Goal: Task Accomplishment & Management: Complete application form

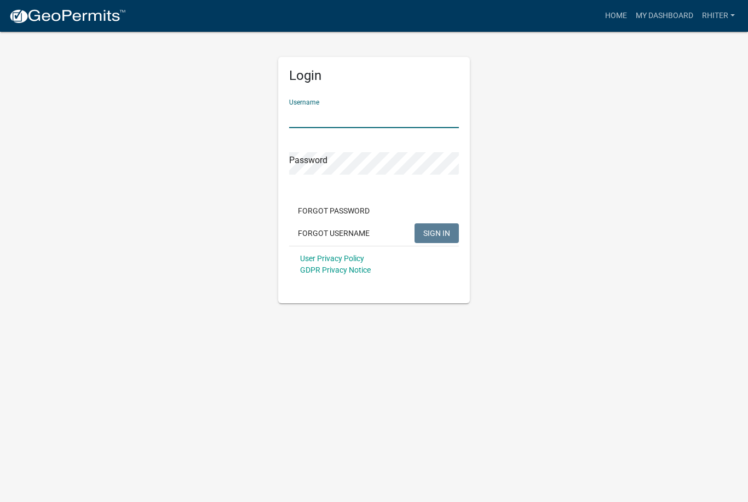
click at [318, 120] on input "Username" at bounding box center [374, 117] width 170 height 22
type input "RHiter"
click at [437, 233] on button "SIGN IN" at bounding box center [437, 234] width 44 height 20
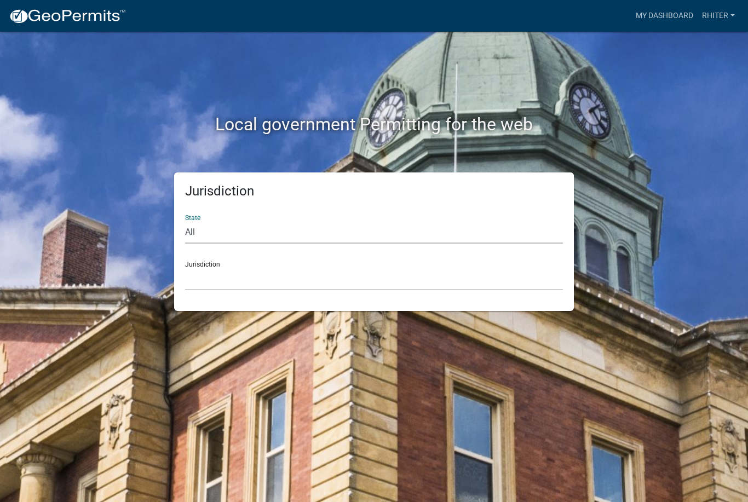
select select "[US_STATE]"
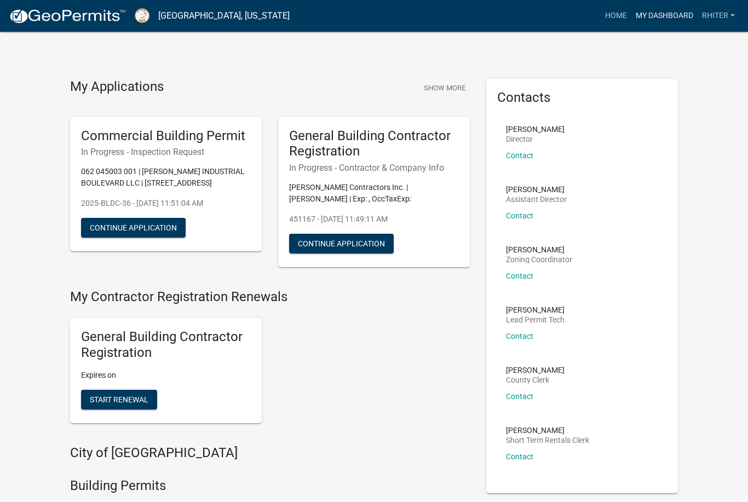
click at [668, 19] on link "My Dashboard" at bounding box center [665, 15] width 66 height 21
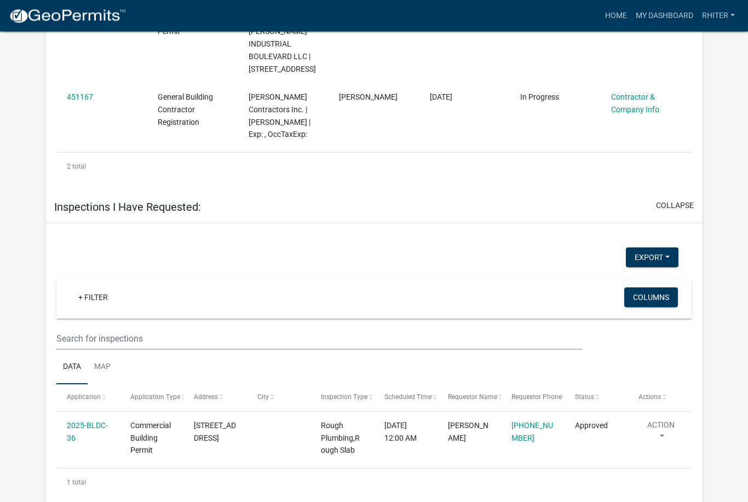
scroll to position [880, 0]
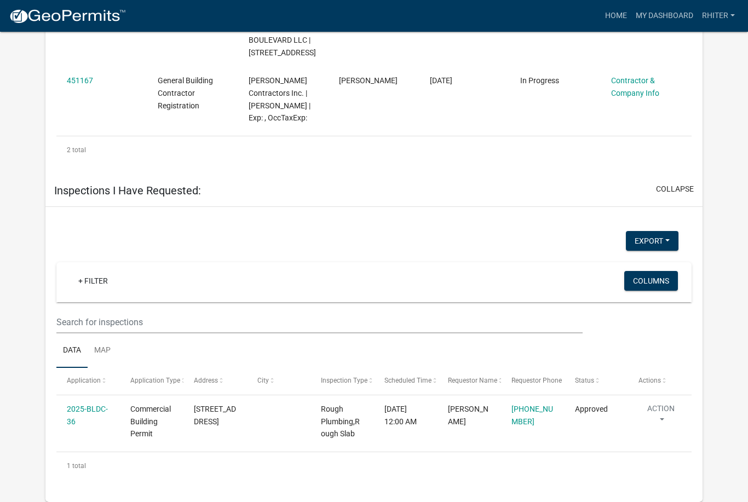
click at [125, 294] on div "+ Filter" at bounding box center [269, 282] width 417 height 22
click at [639, 291] on button "Columns" at bounding box center [651, 281] width 54 height 20
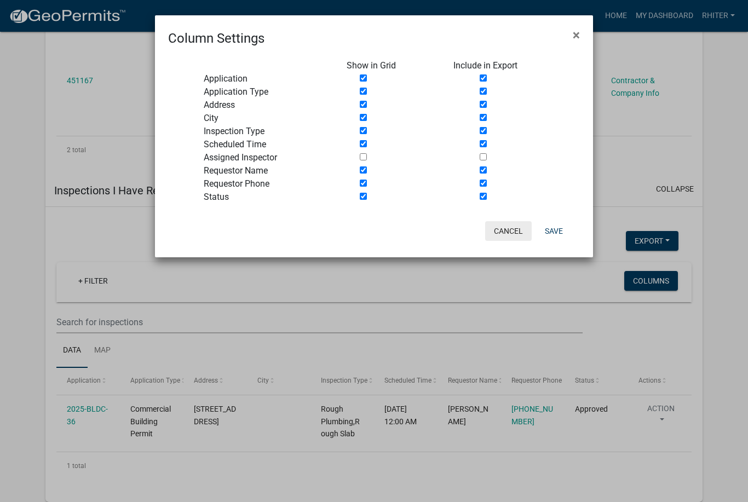
click at [509, 230] on button "Cancel" at bounding box center [508, 231] width 47 height 20
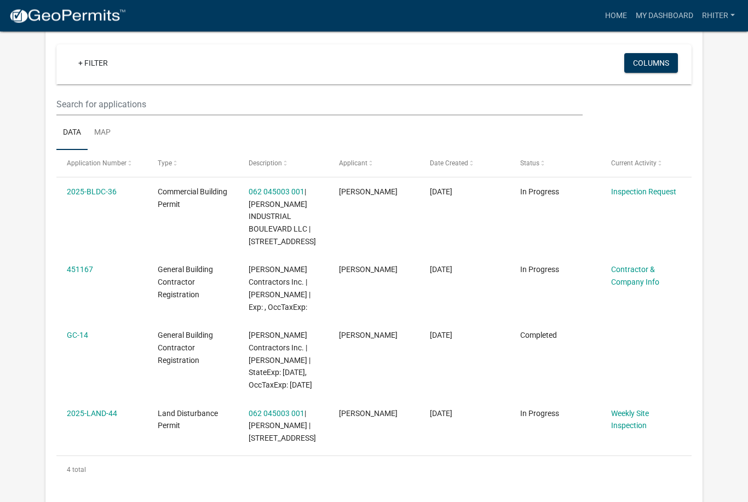
scroll to position [0, 0]
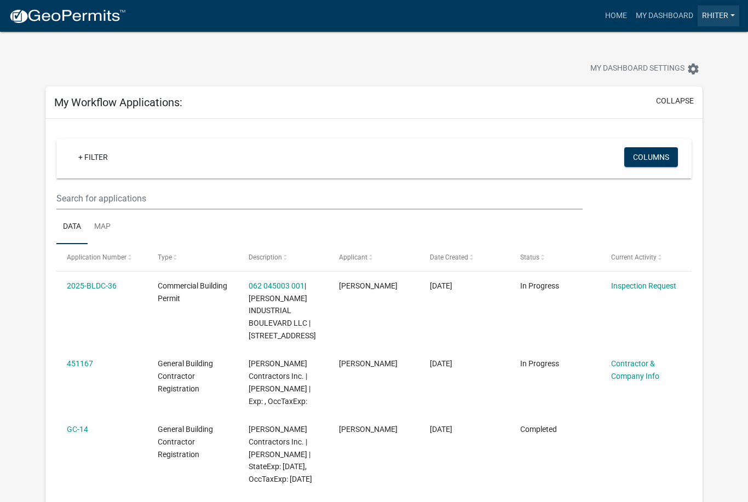
click at [724, 16] on link "RHiter" at bounding box center [719, 15] width 42 height 21
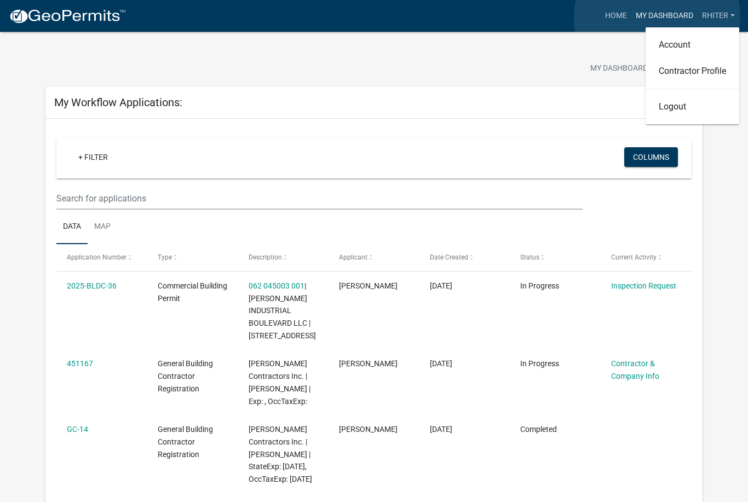
click at [657, 18] on link "My Dashboard" at bounding box center [665, 15] width 66 height 21
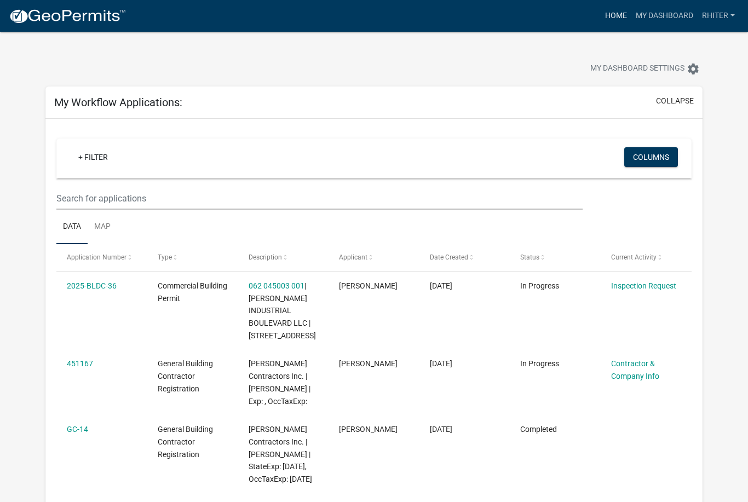
click at [617, 18] on link "Home" at bounding box center [616, 15] width 31 height 21
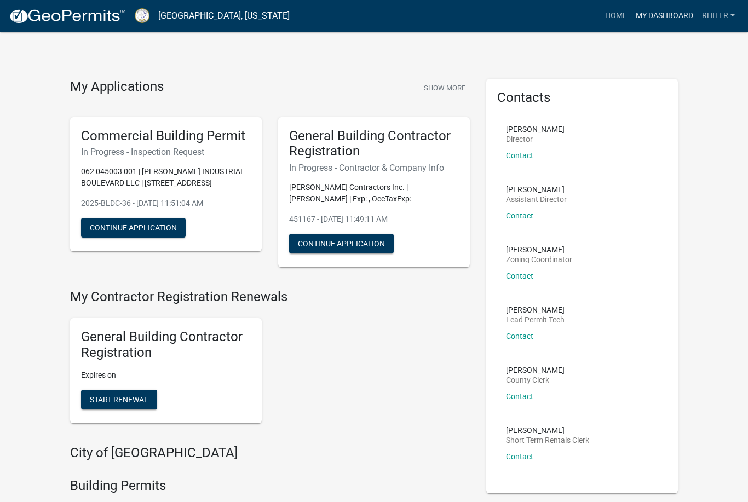
click at [664, 16] on link "My Dashboard" at bounding box center [665, 15] width 66 height 21
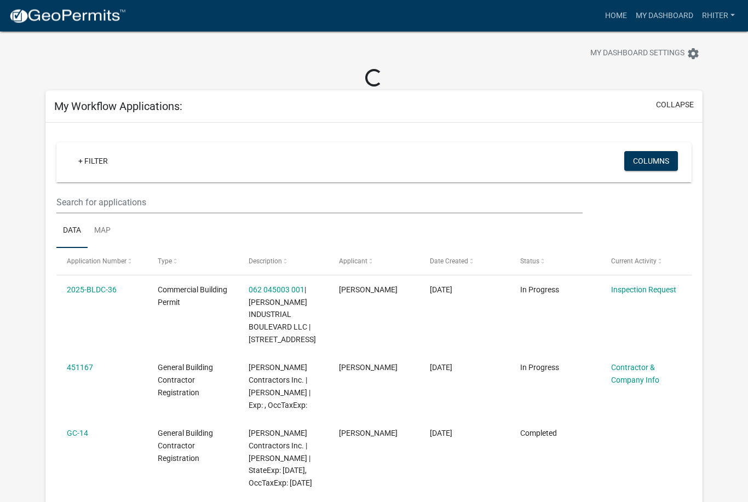
scroll to position [15, 0]
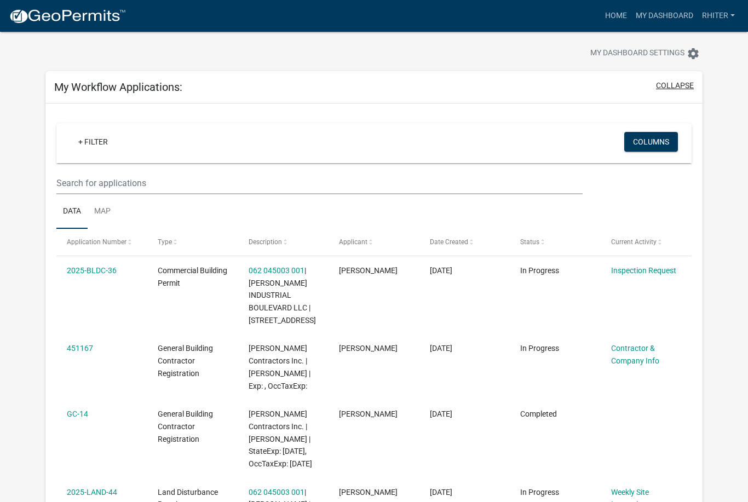
click at [673, 90] on button "collapse" at bounding box center [675, 86] width 38 height 12
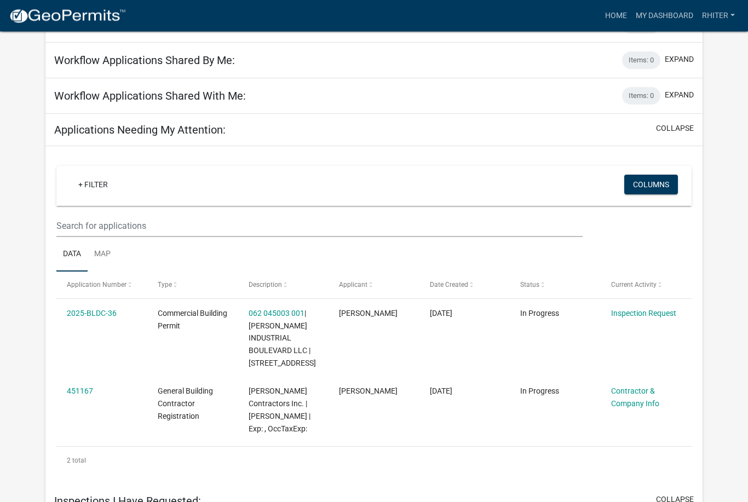
scroll to position [80, 0]
click at [658, 128] on button "collapse" at bounding box center [675, 128] width 38 height 12
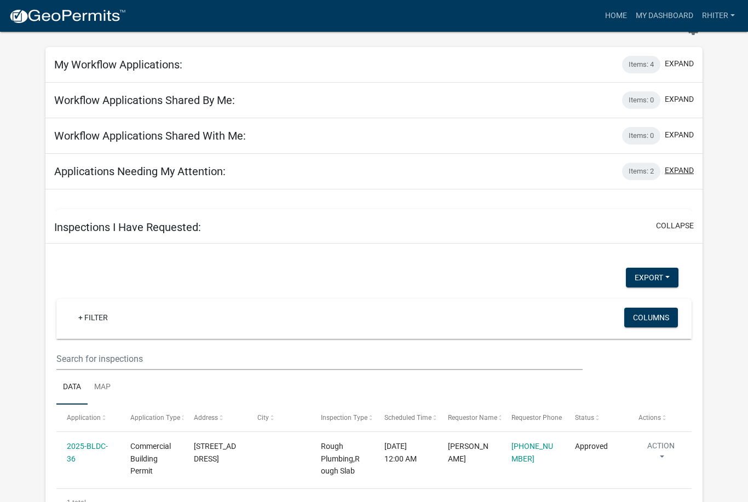
scroll to position [18, 0]
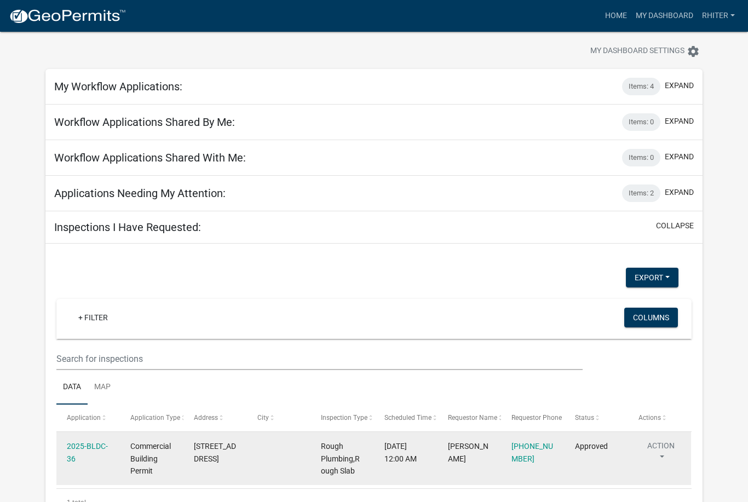
click at [660, 452] on button "Action" at bounding box center [661, 453] width 45 height 27
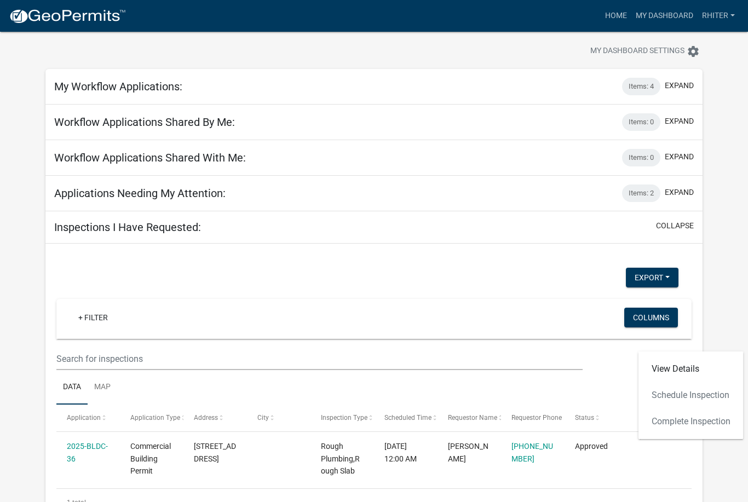
click at [674, 400] on div "View Details Schedule Inspection Complete Inspection" at bounding box center [691, 396] width 105 height 88
click at [676, 397] on div "View Details Schedule Inspection Complete Inspection" at bounding box center [691, 396] width 105 height 88
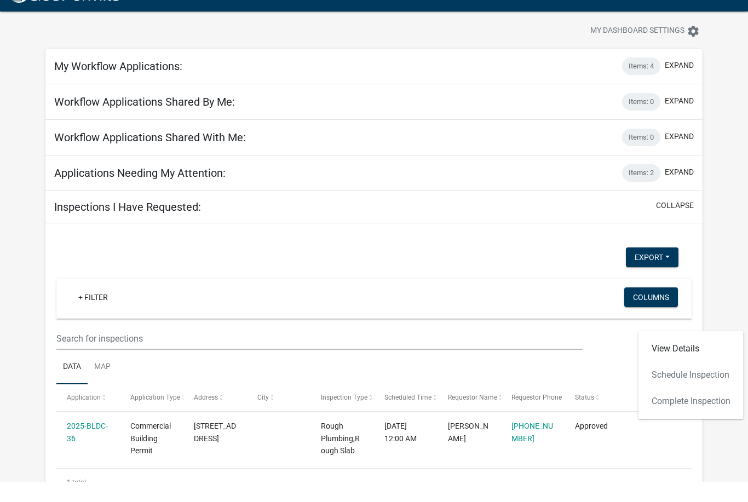
scroll to position [38, 0]
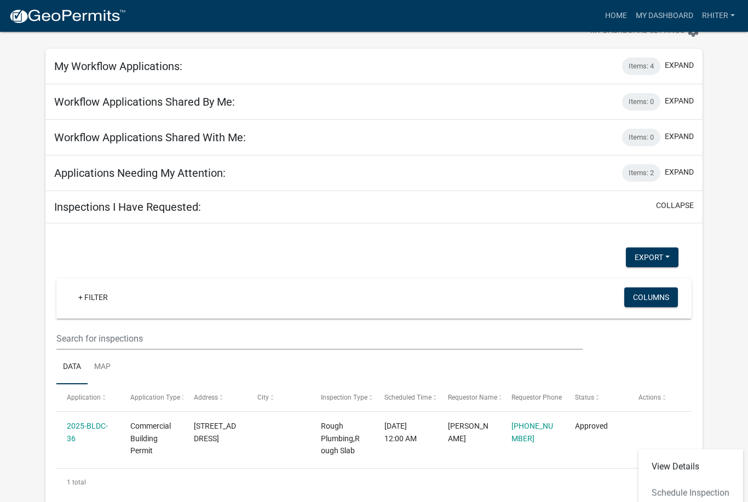
click at [588, 486] on div "1 total" at bounding box center [373, 482] width 635 height 27
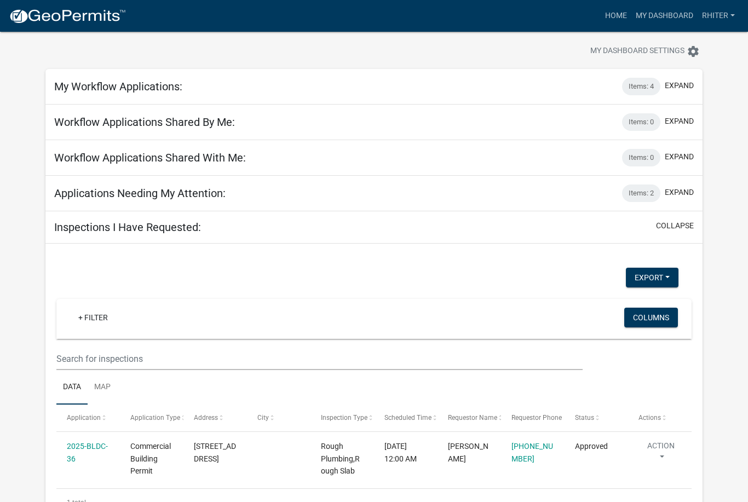
click at [123, 502] on div "1 total" at bounding box center [373, 502] width 635 height 27
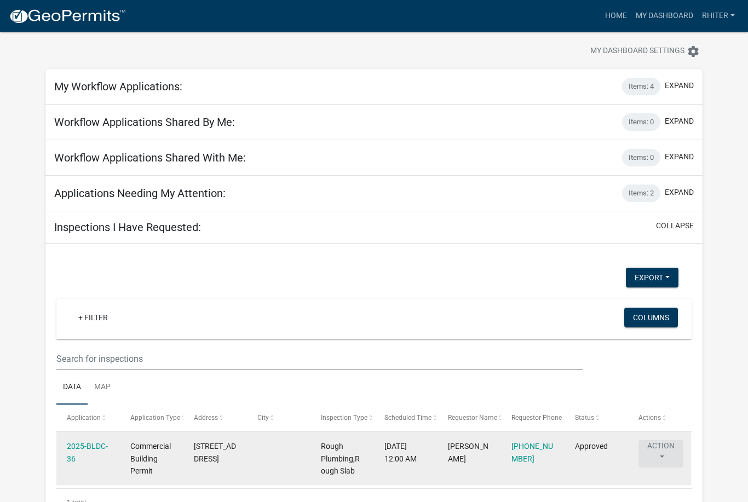
click at [662, 451] on button "Action" at bounding box center [661, 453] width 45 height 27
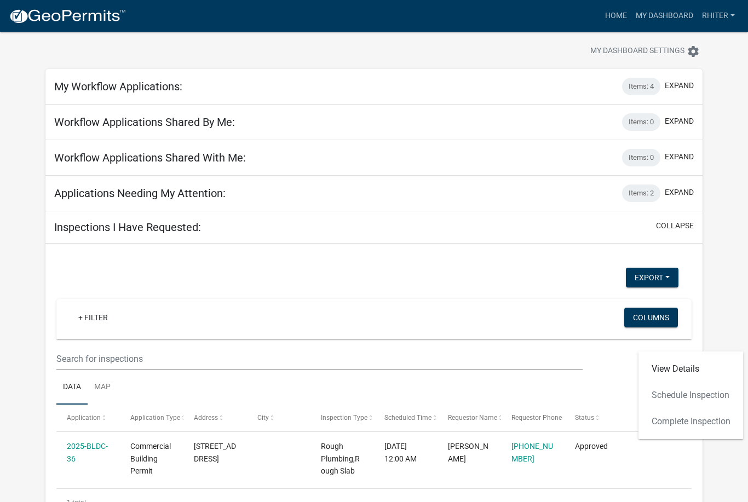
click at [681, 398] on div "View Details Schedule Inspection Complete Inspection" at bounding box center [691, 396] width 105 height 88
click at [668, 374] on link "View Details" at bounding box center [691, 369] width 105 height 26
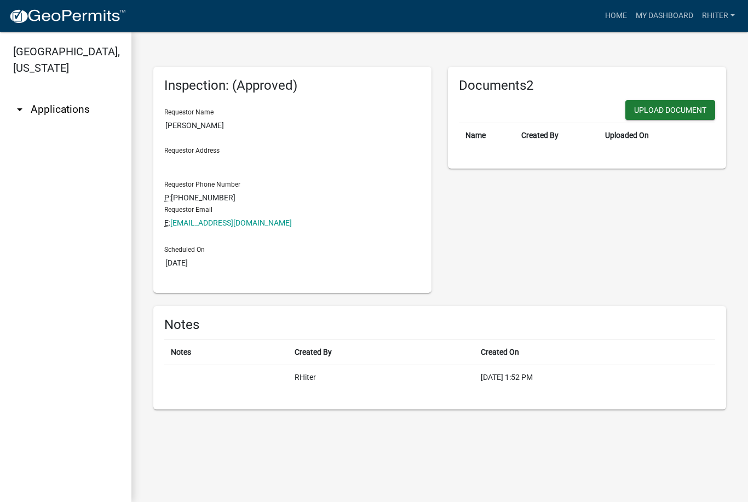
click at [19, 110] on icon "arrow_drop_down" at bounding box center [19, 109] width 13 height 13
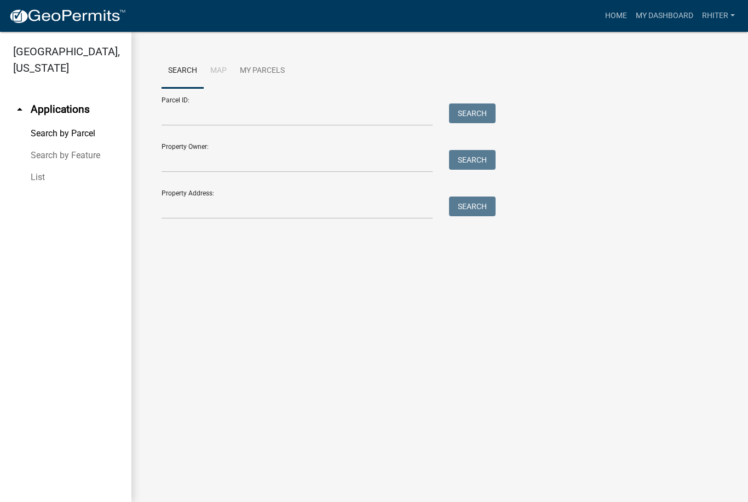
click at [19, 110] on icon "arrow_drop_up" at bounding box center [19, 109] width 13 height 13
click at [26, 112] on icon "arrow_drop_up" at bounding box center [19, 109] width 13 height 13
click at [43, 113] on link "arrow_drop_up Applications" at bounding box center [65, 109] width 131 height 26
click at [20, 111] on icon "arrow_drop_up" at bounding box center [19, 109] width 13 height 13
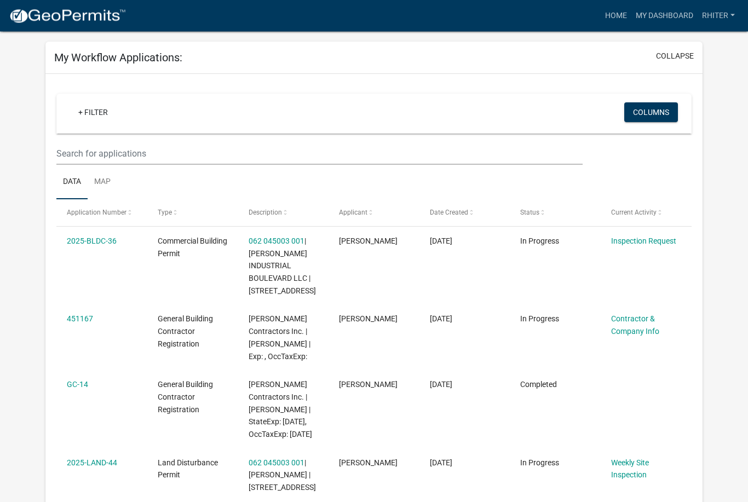
scroll to position [45, 0]
click at [81, 111] on link "+ Filter" at bounding box center [93, 112] width 47 height 20
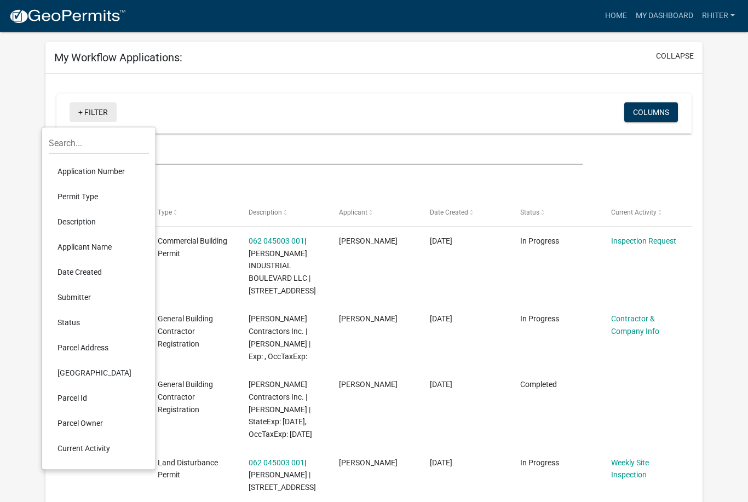
click at [80, 113] on link "+ Filter" at bounding box center [93, 112] width 47 height 20
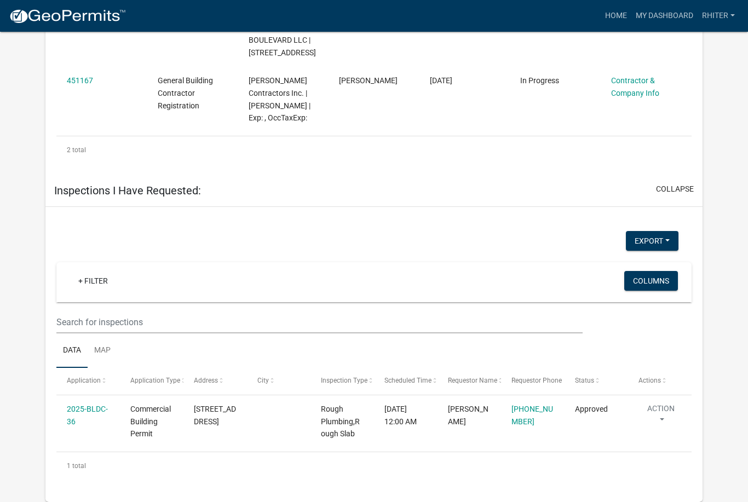
scroll to position [880, 0]
click at [84, 291] on link "+ Filter" at bounding box center [93, 281] width 47 height 20
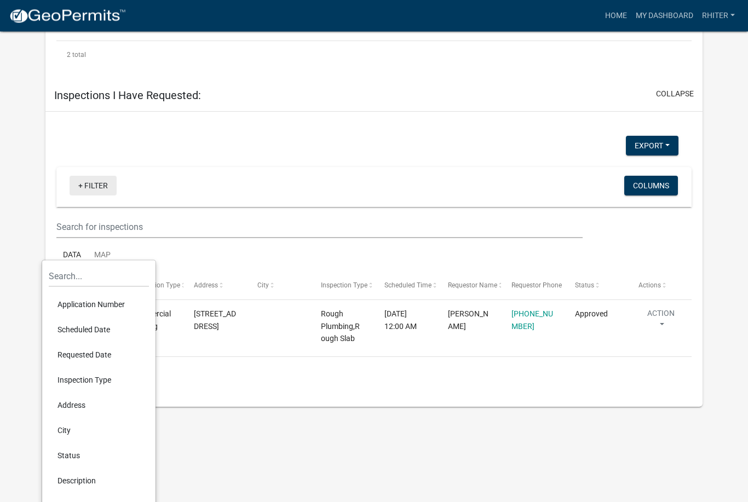
scroll to position [968, 0]
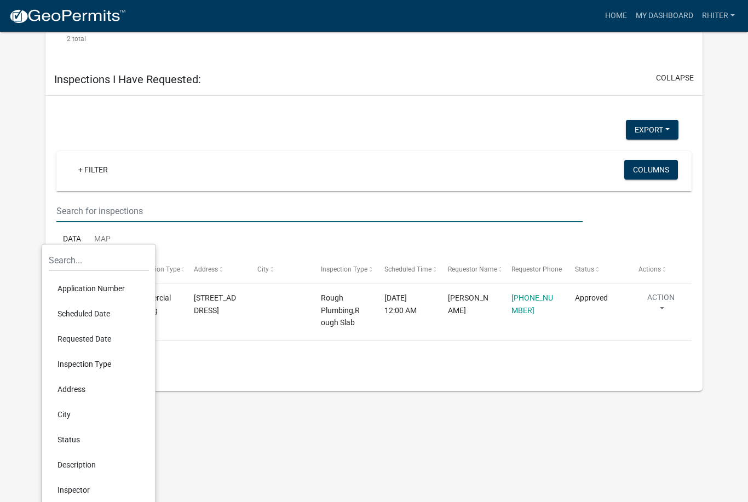
click at [254, 222] on input "text" at bounding box center [319, 211] width 526 height 22
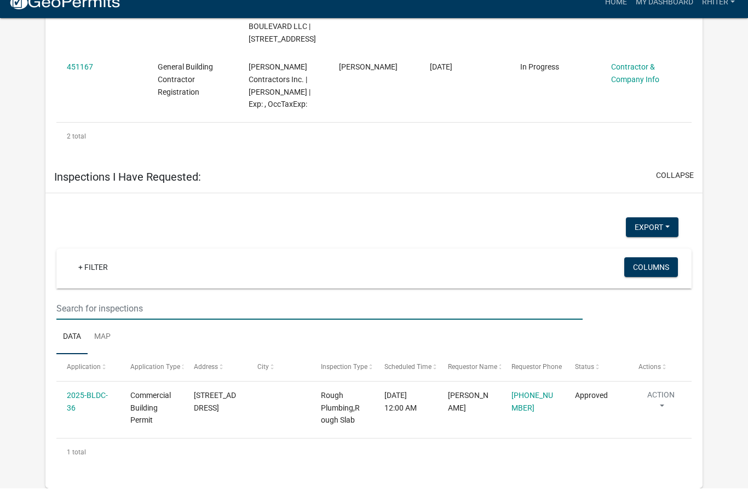
scroll to position [915, 0]
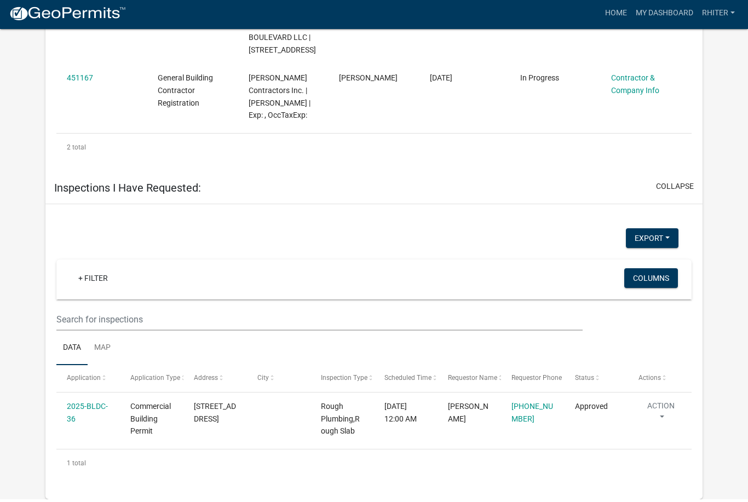
click at [118, 289] on div "+ Filter" at bounding box center [269, 282] width 417 height 22
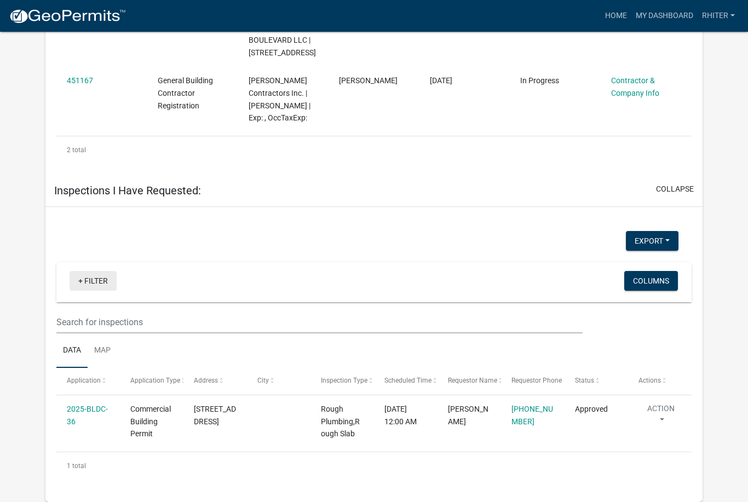
click at [90, 291] on link "+ Filter" at bounding box center [93, 281] width 47 height 20
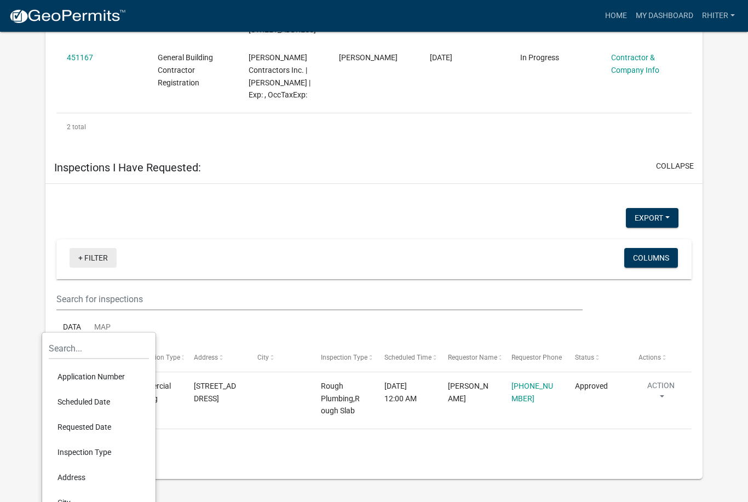
scroll to position [968, 0]
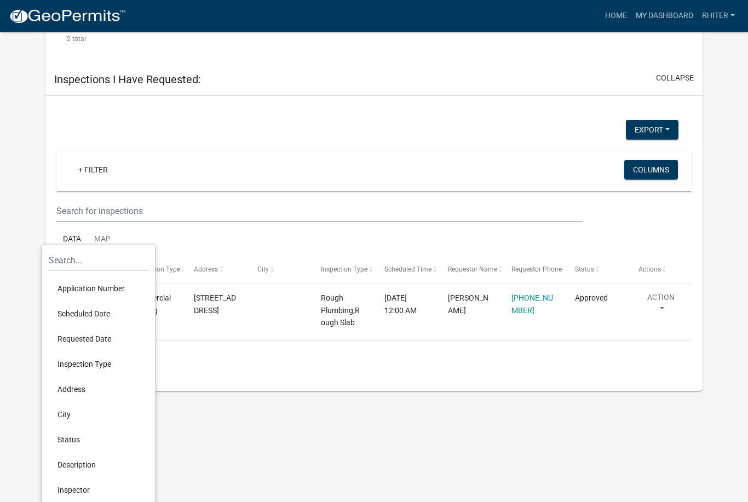
click at [109, 289] on li "Application Number" at bounding box center [99, 288] width 100 height 25
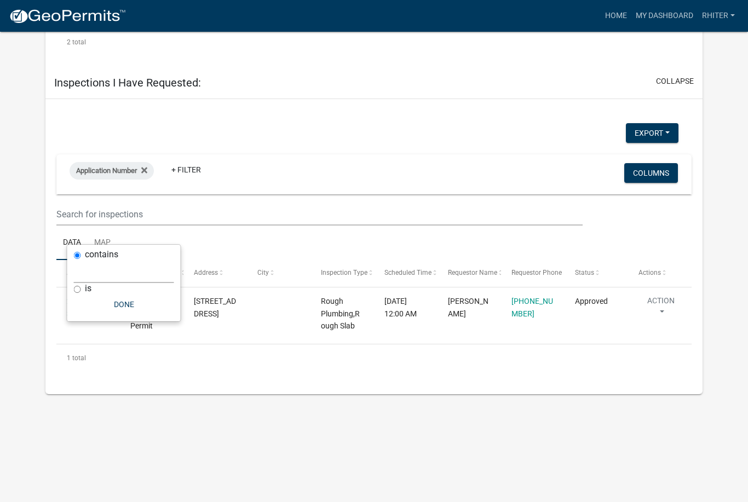
scroll to position [880, 0]
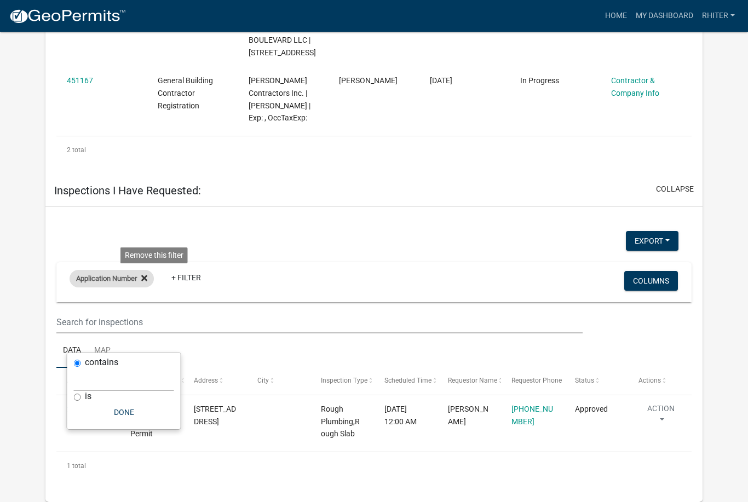
click at [147, 283] on icon at bounding box center [144, 278] width 6 height 9
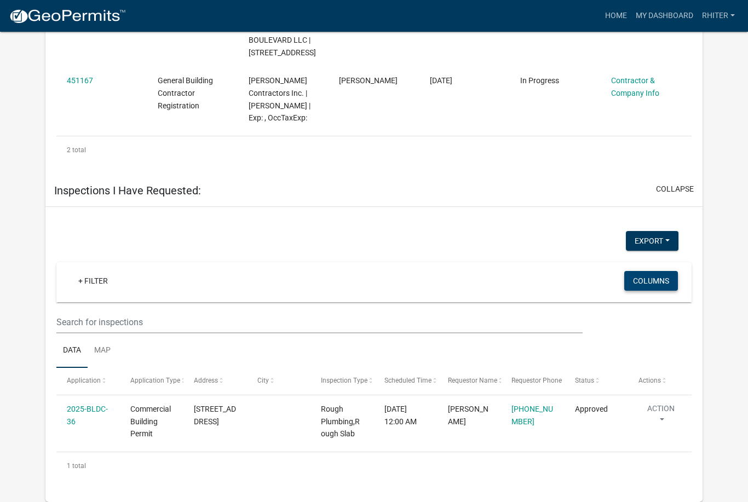
click at [655, 291] on button "Columns" at bounding box center [651, 281] width 54 height 20
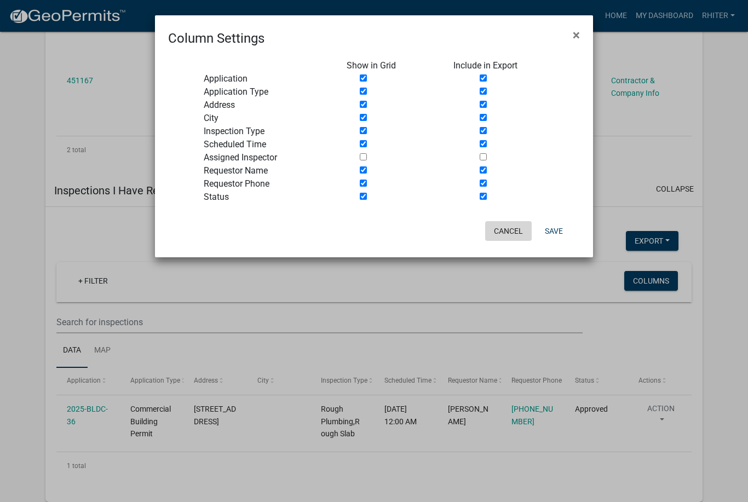
click at [502, 231] on button "Cancel" at bounding box center [508, 231] width 47 height 20
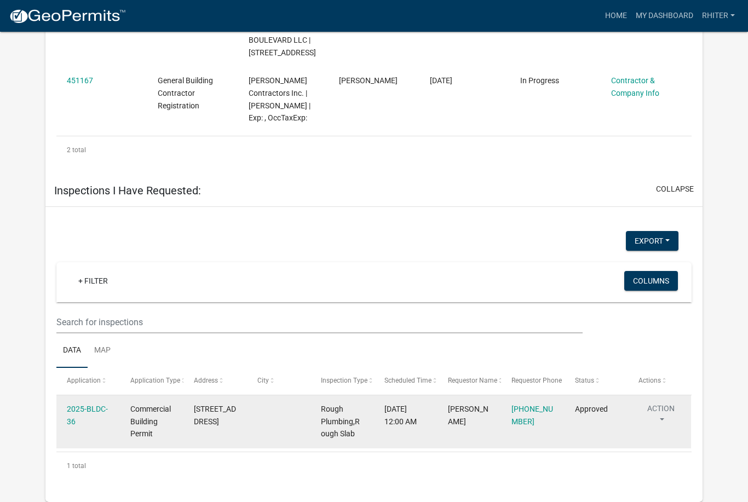
click at [85, 428] on div "2025-BLDC-36" at bounding box center [88, 415] width 43 height 25
click at [90, 426] on link "2025-BLDC-36" at bounding box center [87, 415] width 41 height 21
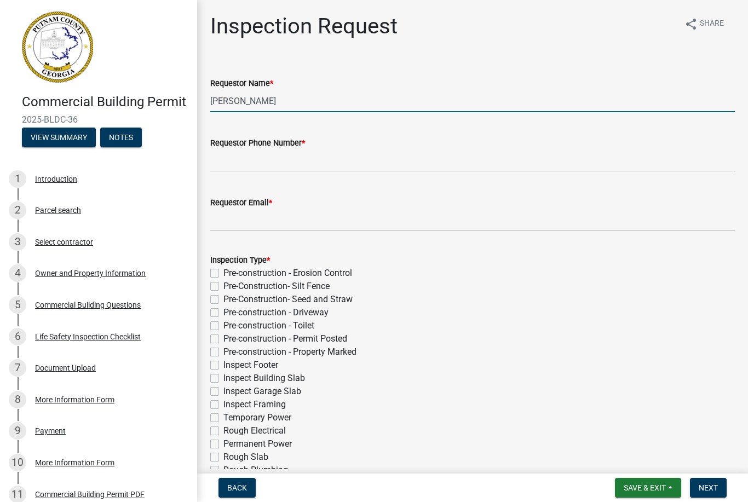
click at [274, 103] on input "Michele Rivera" at bounding box center [472, 101] width 525 height 22
type input "M"
click at [259, 163] on input "Requestor Phone Number *" at bounding box center [472, 161] width 525 height 22
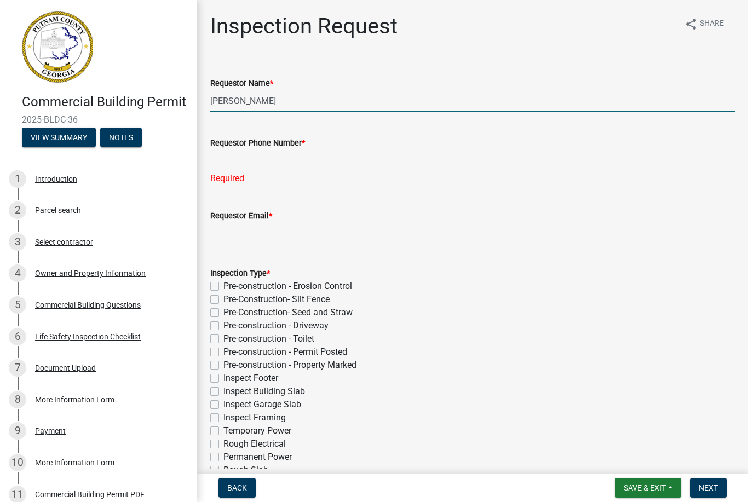
click at [299, 98] on input "Russell Hiter" at bounding box center [472, 101] width 525 height 22
type input "R"
type input "[PERSON_NAME]"
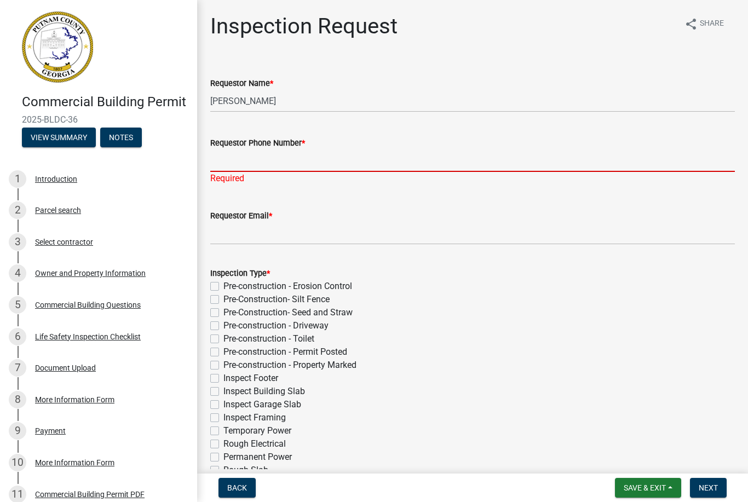
click at [247, 161] on input "Requestor Phone Number *" at bounding box center [472, 161] width 525 height 22
type input "[PHONE_NUMBER]"
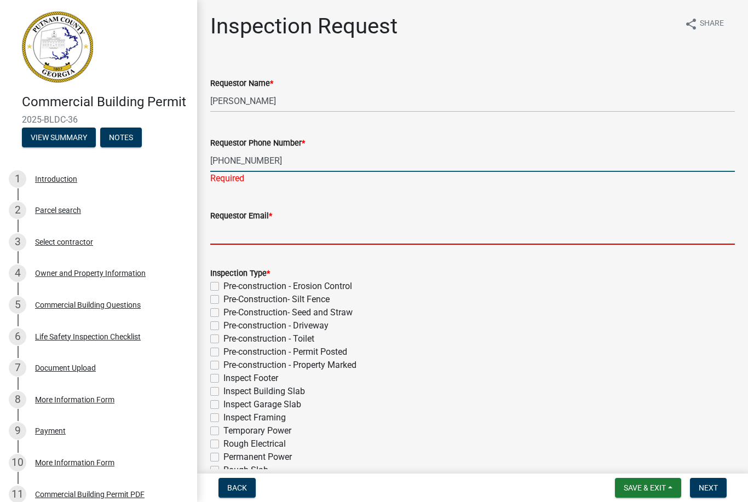
click at [233, 227] on input "Requestor Email *" at bounding box center [472, 233] width 525 height 22
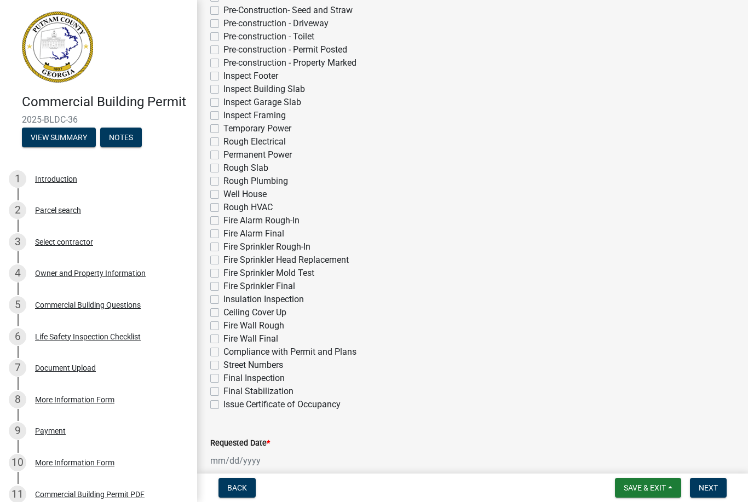
scroll to position [291, 0]
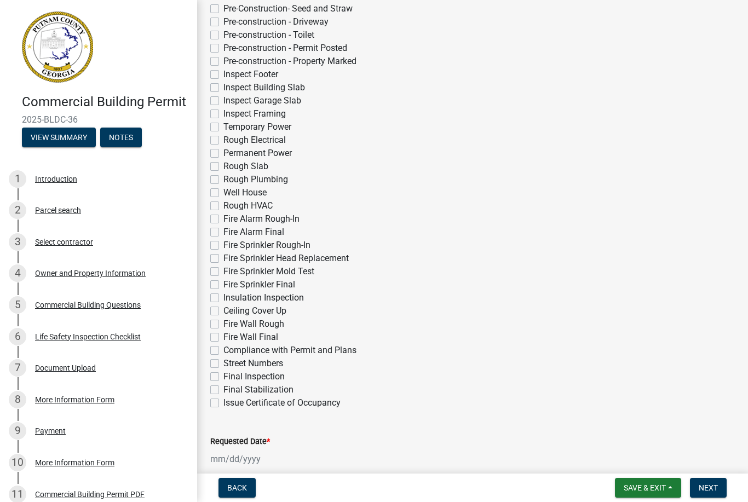
type input "[EMAIL_ADDRESS][DOMAIN_NAME]"
click at [224, 142] on label "Rough Electrical" at bounding box center [255, 140] width 62 height 13
click at [224, 141] on input "Rough Electrical" at bounding box center [227, 137] width 7 height 7
checkbox input "true"
checkbox input "false"
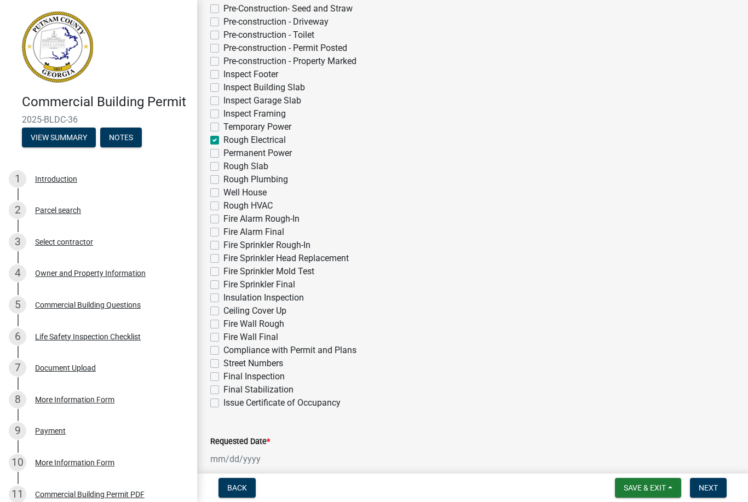
checkbox input "false"
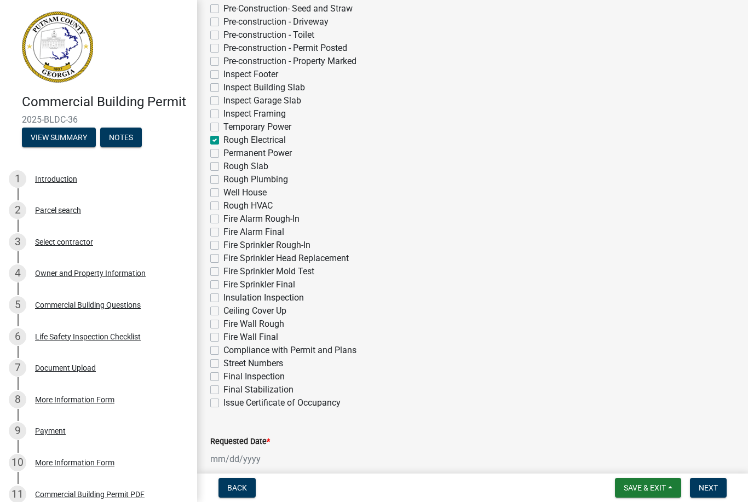
checkbox input "false"
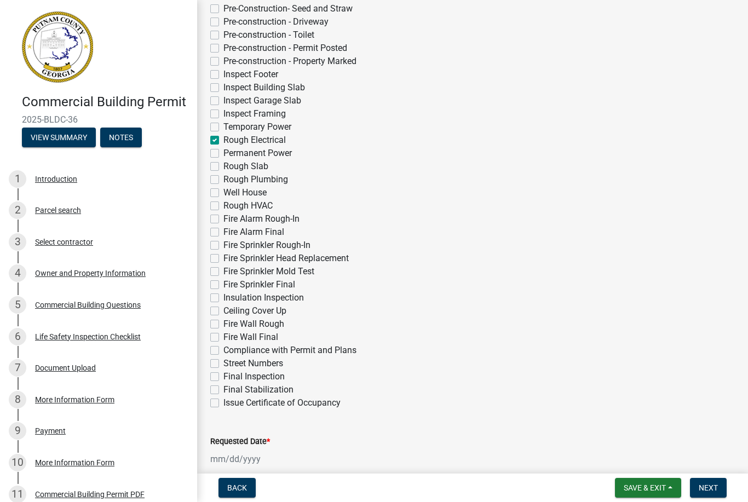
checkbox input "false"
checkbox input "true"
checkbox input "false"
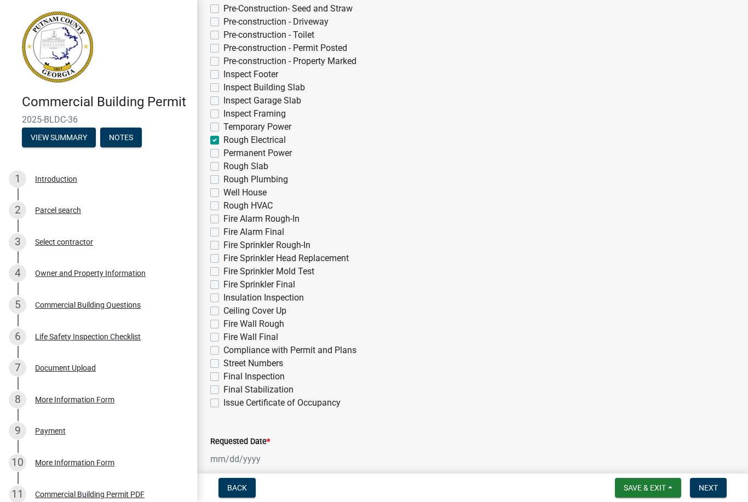
checkbox input "false"
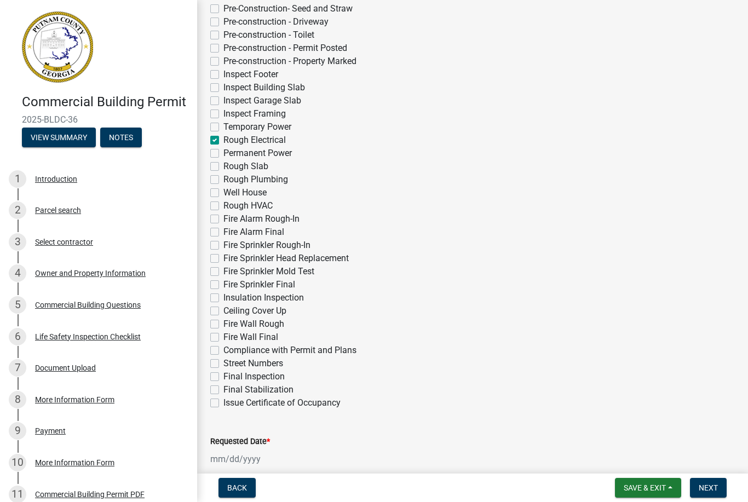
checkbox input "false"
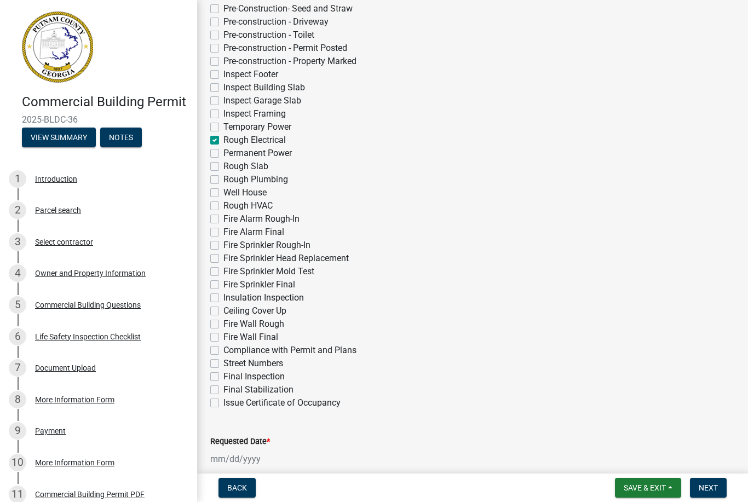
checkbox input "false"
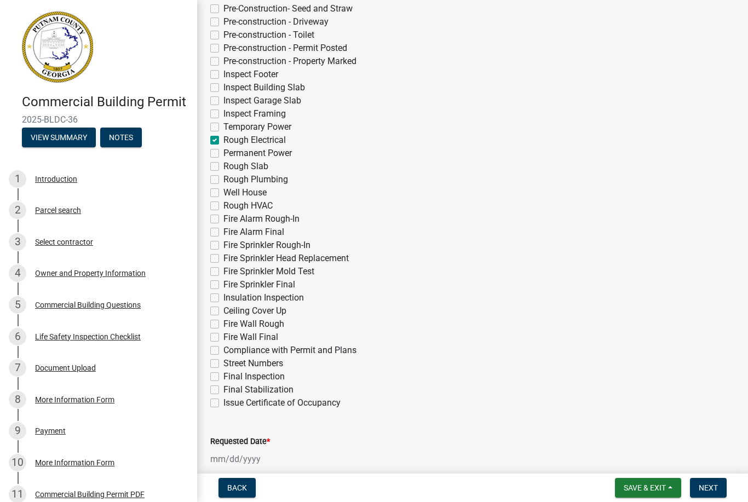
checkbox input "false"
click at [224, 114] on label "Inspect Framing" at bounding box center [255, 113] width 62 height 13
click at [224, 114] on input "Inspect Framing" at bounding box center [227, 110] width 7 height 7
checkbox input "true"
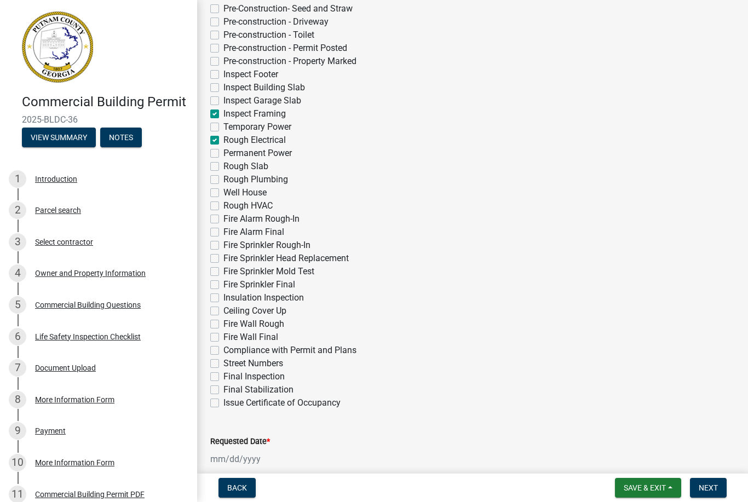
checkbox input "false"
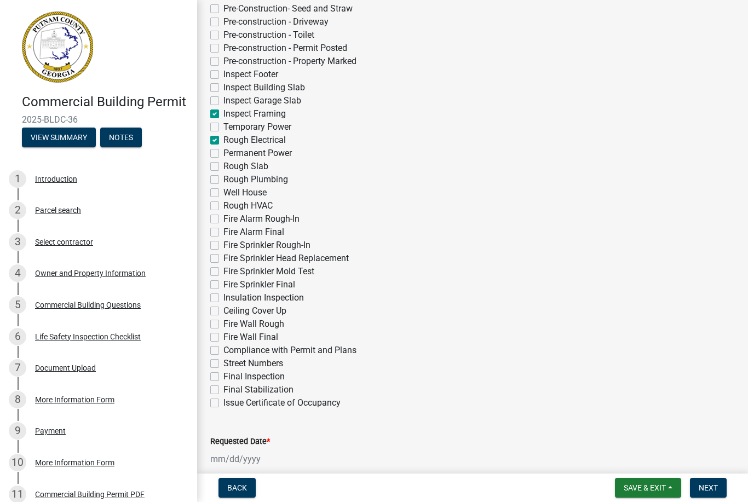
checkbox input "false"
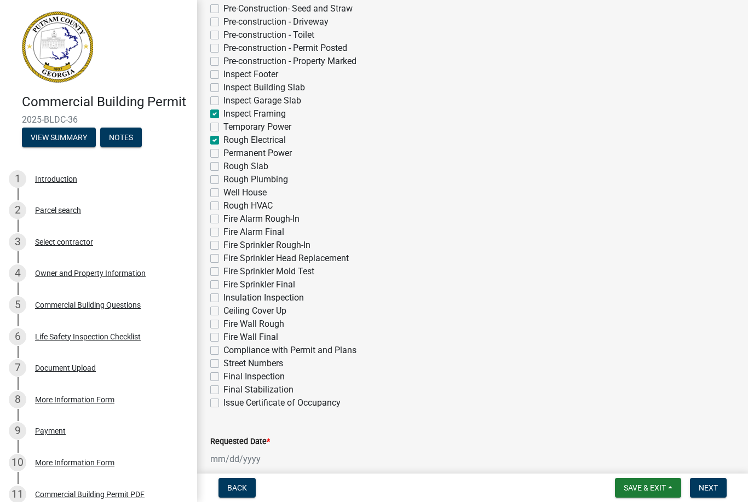
checkbox input "true"
checkbox input "false"
checkbox input "true"
checkbox input "false"
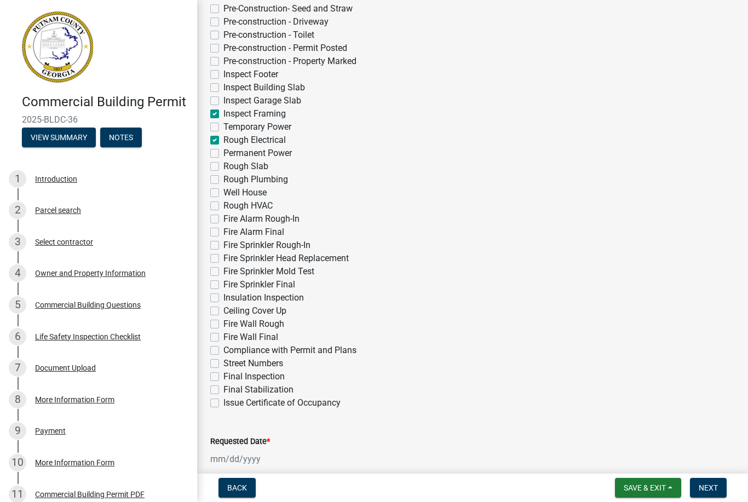
checkbox input "false"
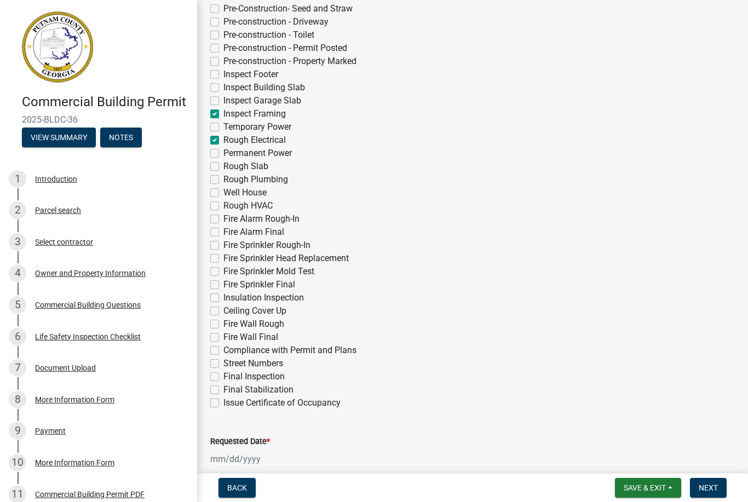
checkbox input "false"
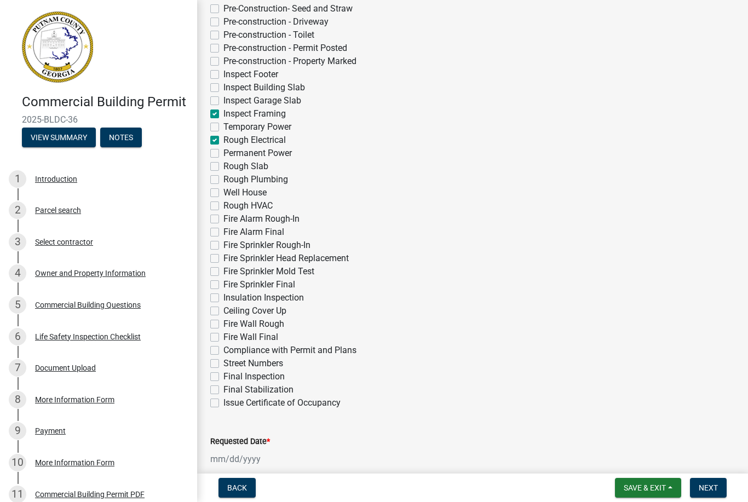
checkbox input "false"
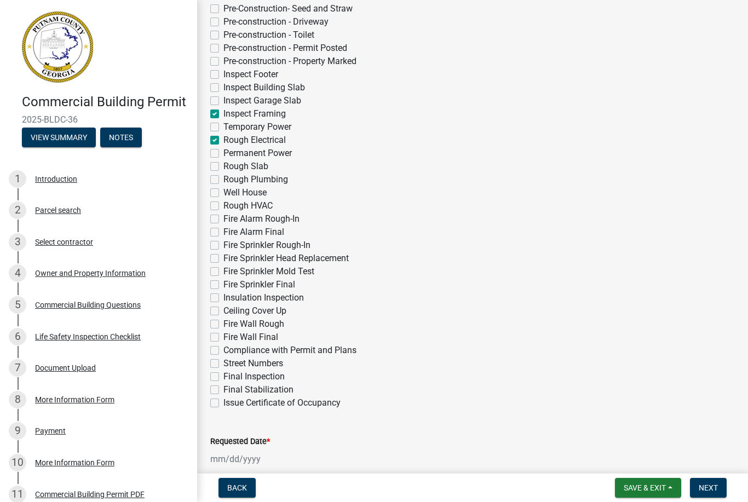
checkbox input "false"
click at [224, 180] on label "Rough Plumbing" at bounding box center [256, 179] width 65 height 13
click at [224, 180] on input "Rough Plumbing" at bounding box center [227, 176] width 7 height 7
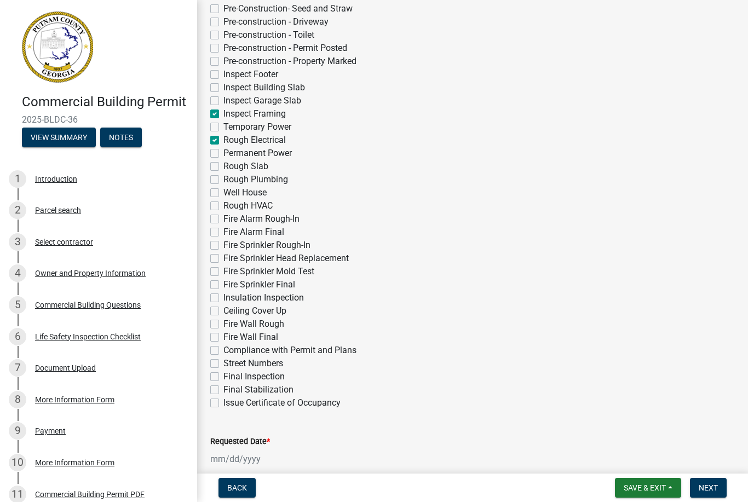
checkbox input "true"
checkbox input "false"
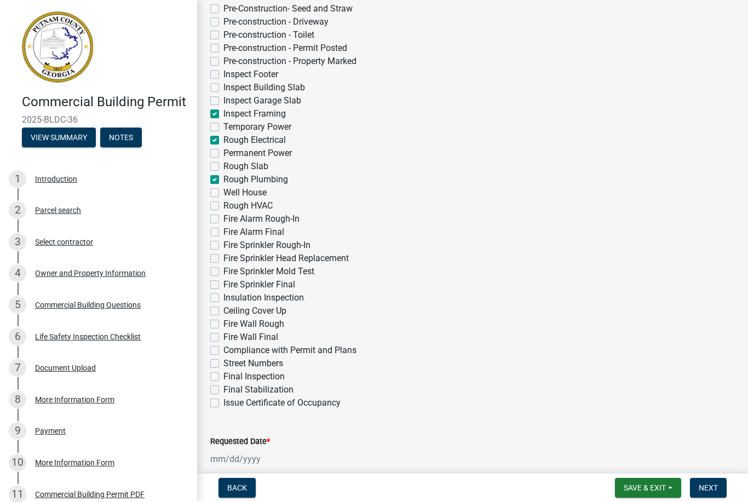
checkbox input "false"
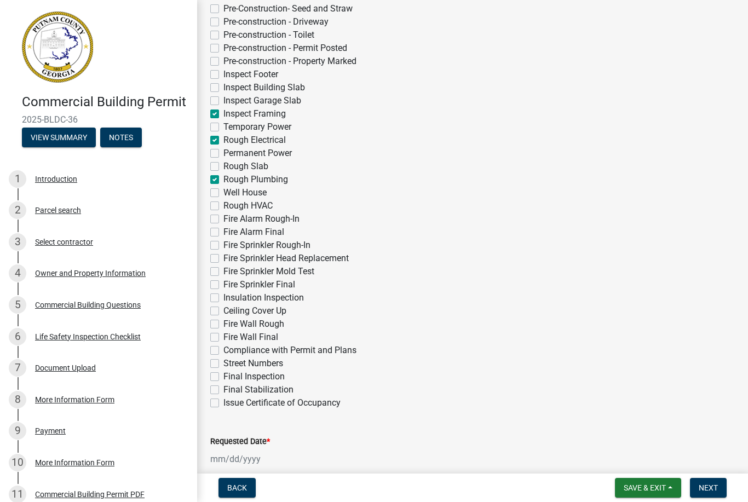
checkbox input "false"
checkbox input "true"
checkbox input "false"
checkbox input "true"
checkbox input "false"
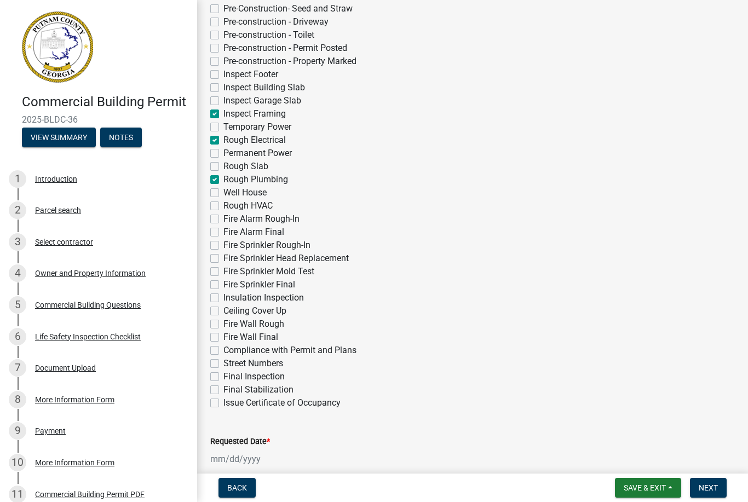
checkbox input "false"
checkbox input "true"
checkbox input "false"
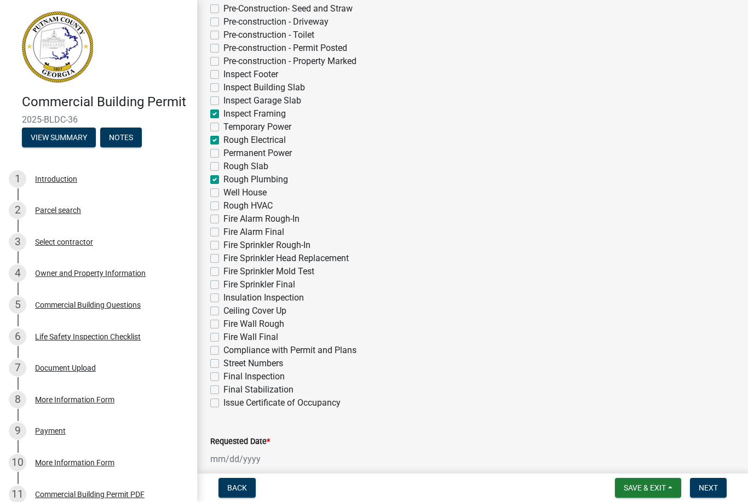
checkbox input "false"
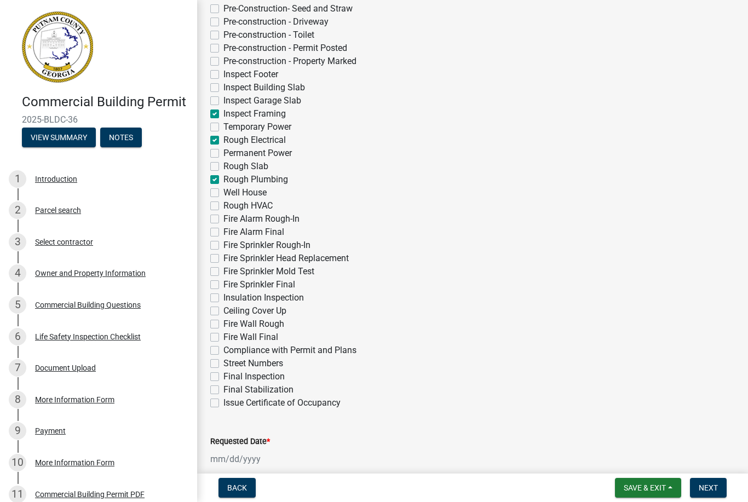
checkbox input "false"
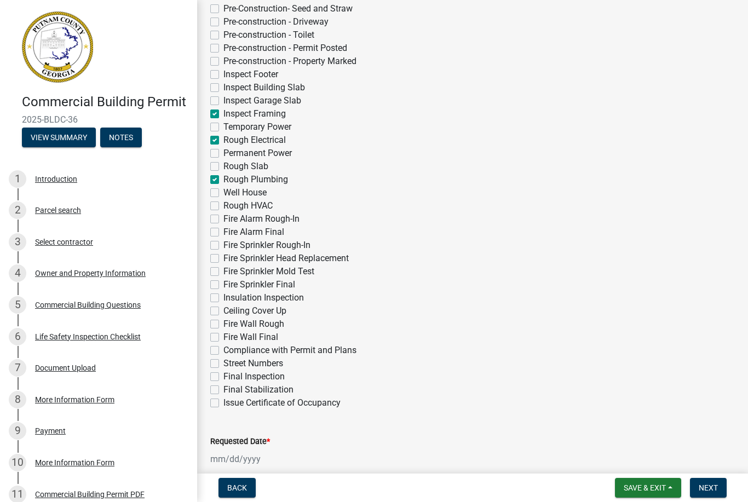
checkbox input "false"
click at [224, 300] on label "Insulation Inspection" at bounding box center [264, 297] width 81 height 13
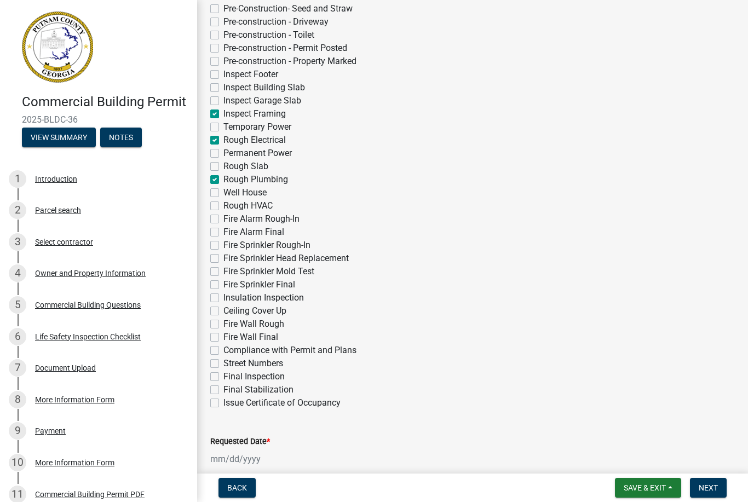
click at [224, 299] on input "Insulation Inspection" at bounding box center [227, 294] width 7 height 7
checkbox input "true"
checkbox input "false"
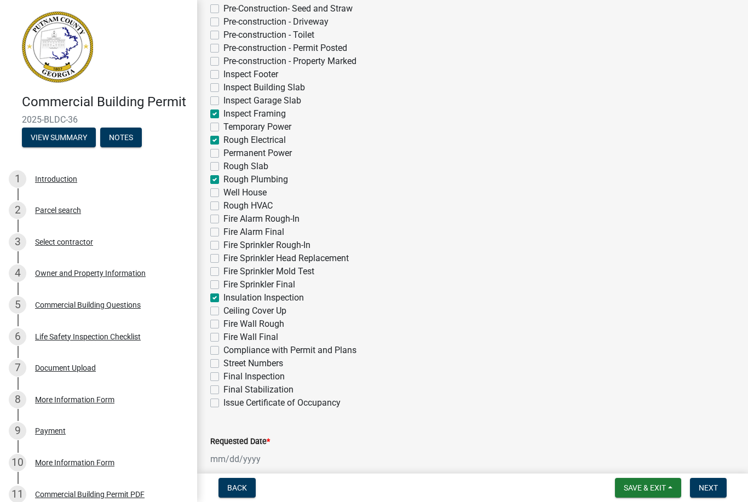
checkbox input "false"
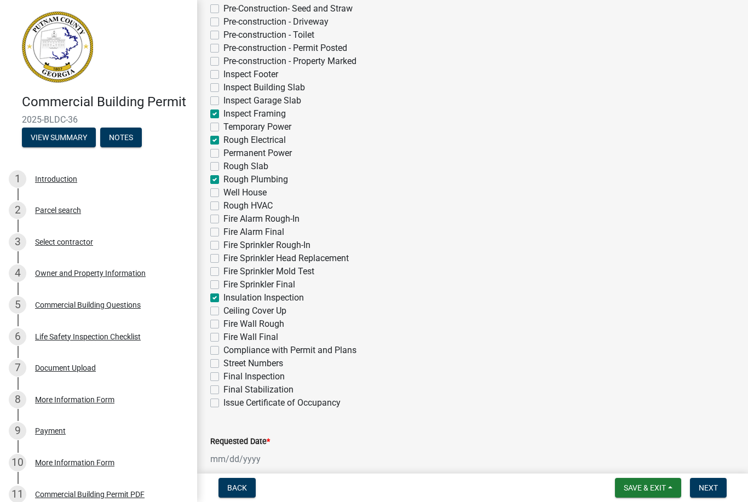
checkbox input "false"
checkbox input "true"
checkbox input "false"
checkbox input "true"
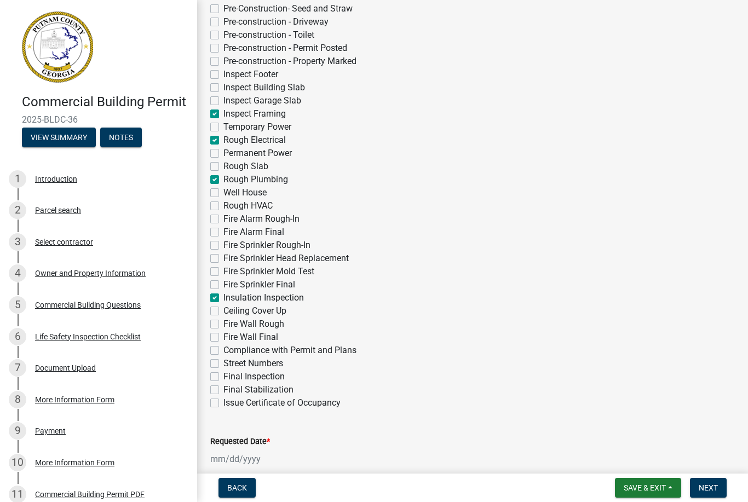
checkbox input "false"
checkbox input "true"
checkbox input "false"
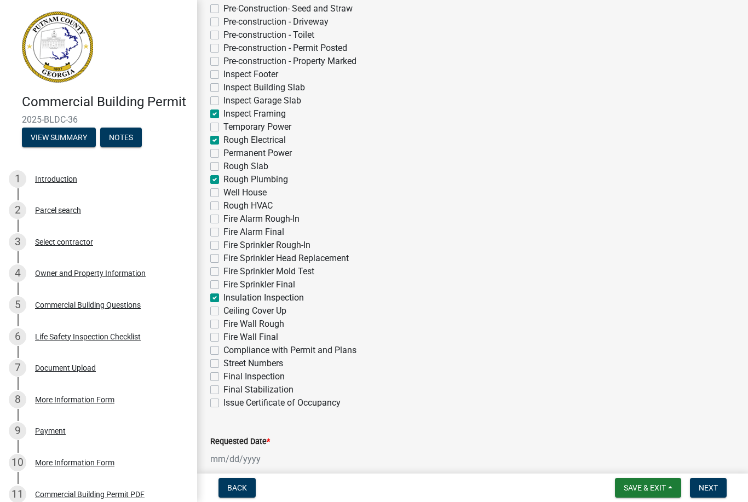
checkbox input "false"
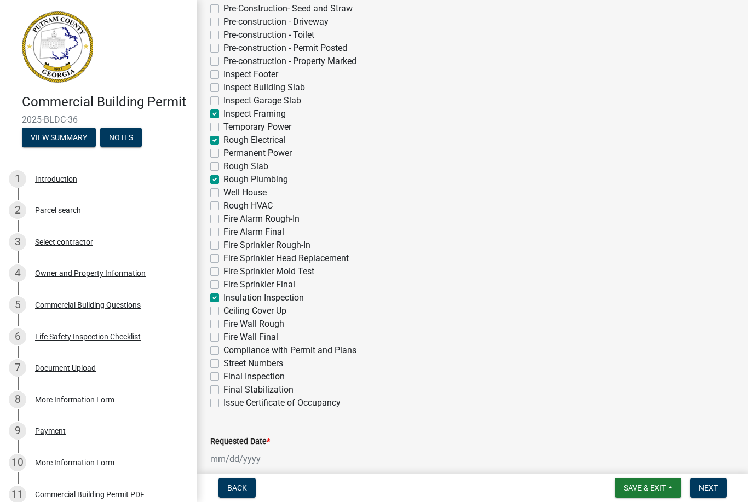
checkbox input "false"
checkbox input "true"
checkbox input "false"
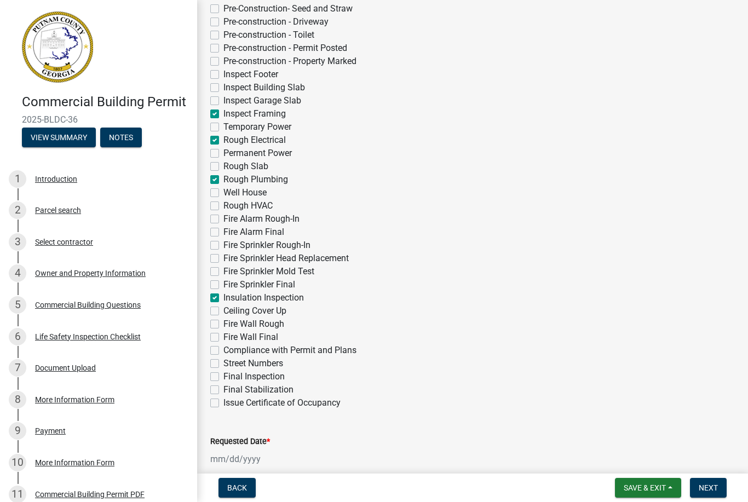
checkbox input "false"
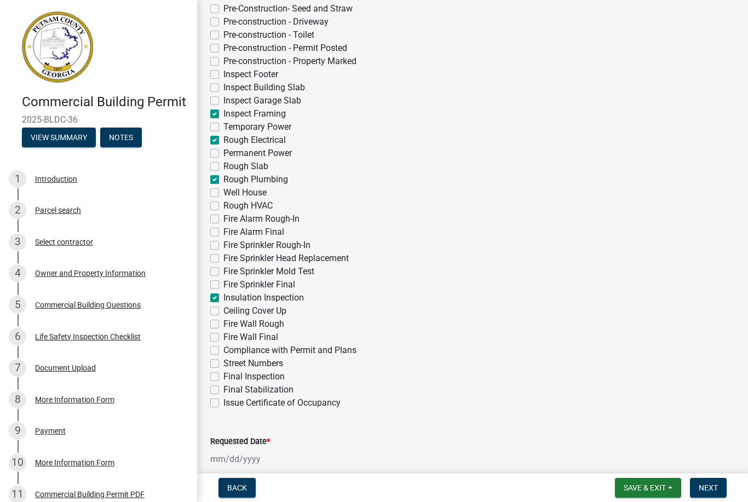
select select "9"
select select "2025"
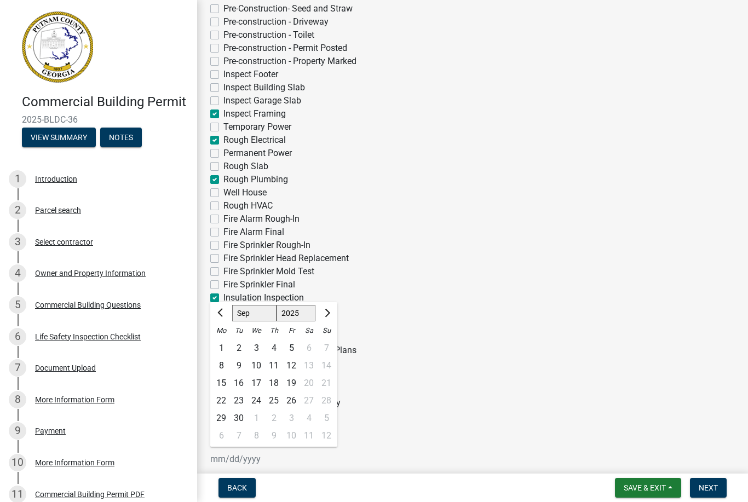
click at [257, 462] on div "Jan Feb Mar Apr May Jun Jul Aug Sep Oct Nov Dec 1525 1526 1527 1528 1529 1530 1…" at bounding box center [260, 459] width 100 height 22
click at [276, 403] on div "25" at bounding box center [274, 401] width 18 height 18
type input "09/25/2025"
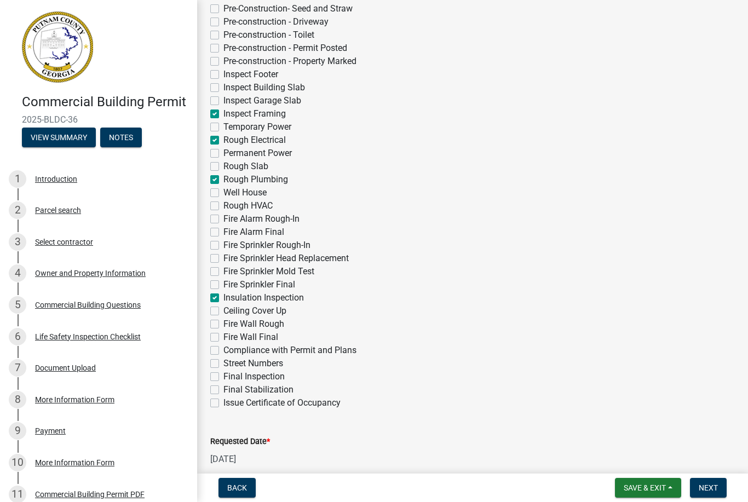
click at [422, 429] on div "Requested Date * 09/25/2025" at bounding box center [472, 445] width 525 height 51
click at [628, 493] on button "Save & Exit" at bounding box center [648, 488] width 66 height 20
click at [620, 440] on button "Save" at bounding box center [638, 433] width 88 height 26
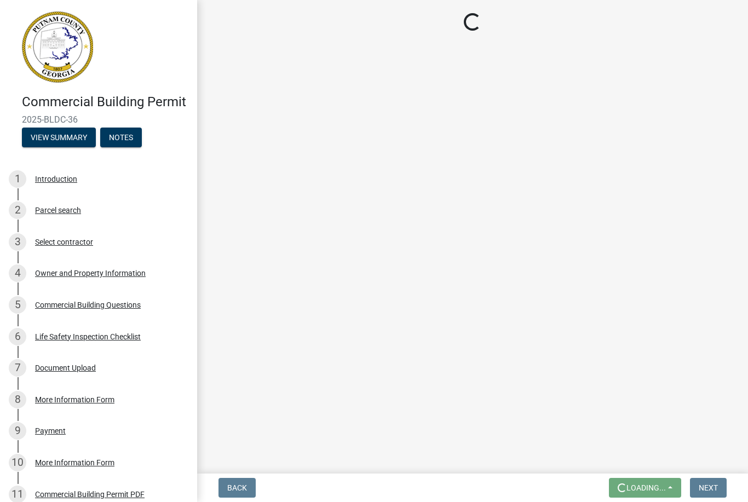
scroll to position [0, 0]
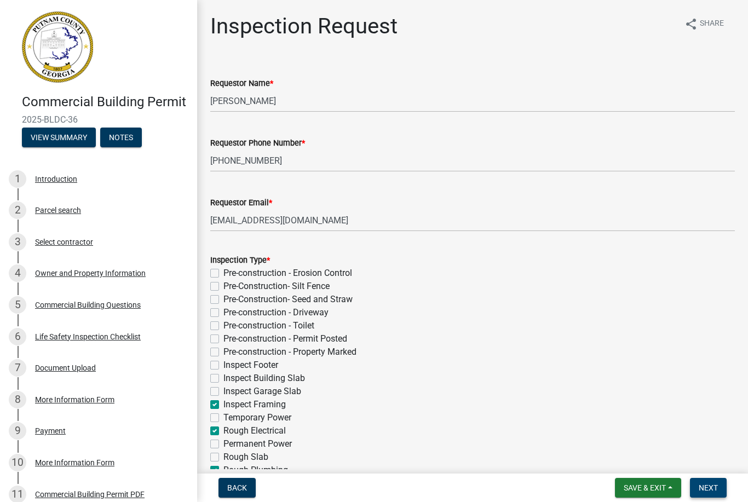
click at [701, 492] on span "Next" at bounding box center [708, 488] width 19 height 9
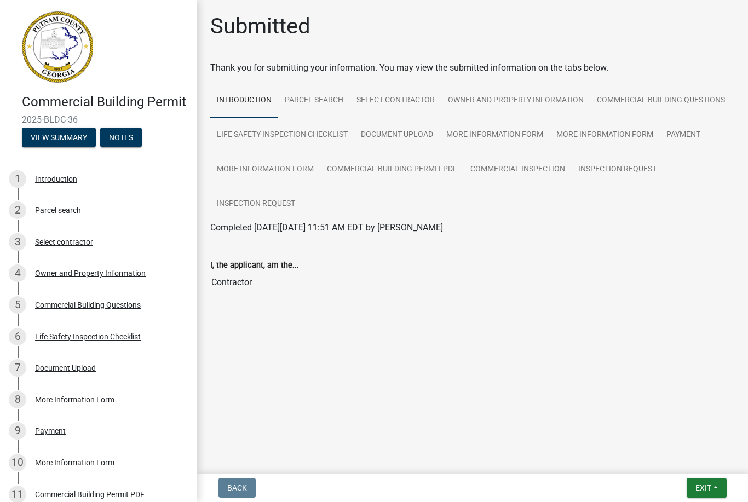
click at [701, 489] on span "Exit" at bounding box center [704, 488] width 16 height 9
click at [684, 460] on button "Save & Exit" at bounding box center [684, 459] width 88 height 26
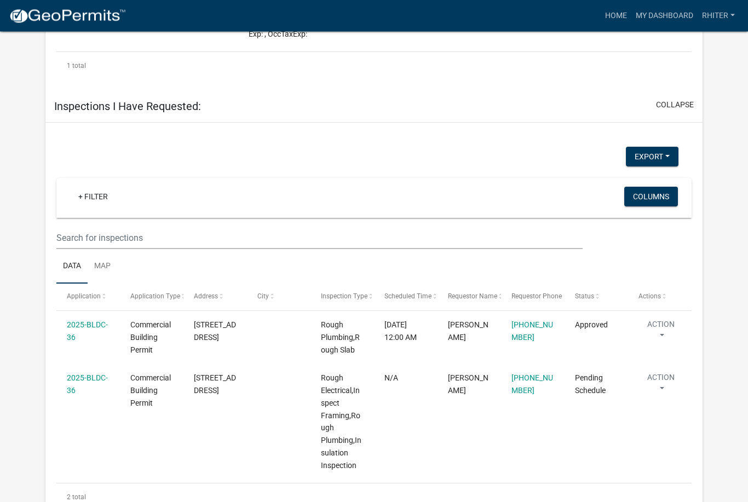
scroll to position [892, 0]
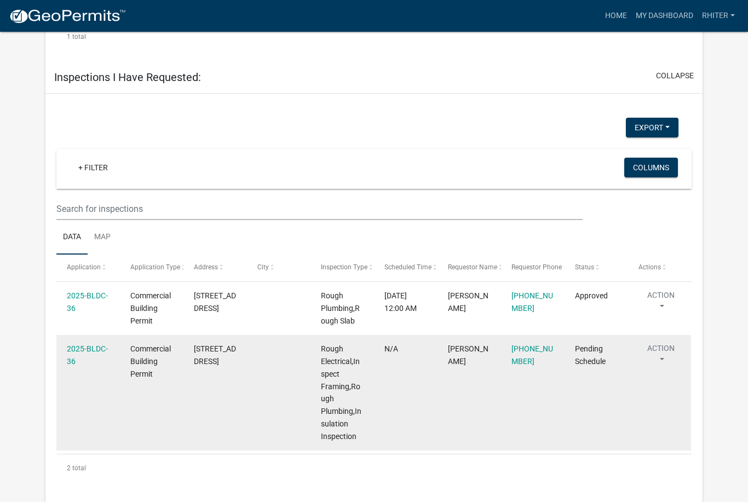
click at [369, 401] on datatable-body-cell "Rough Electrical,Inspect Framing,Rough Plumbing,Insulation Inspection" at bounding box center [343, 393] width 64 height 116
click at [665, 370] on button "Action" at bounding box center [661, 356] width 45 height 27
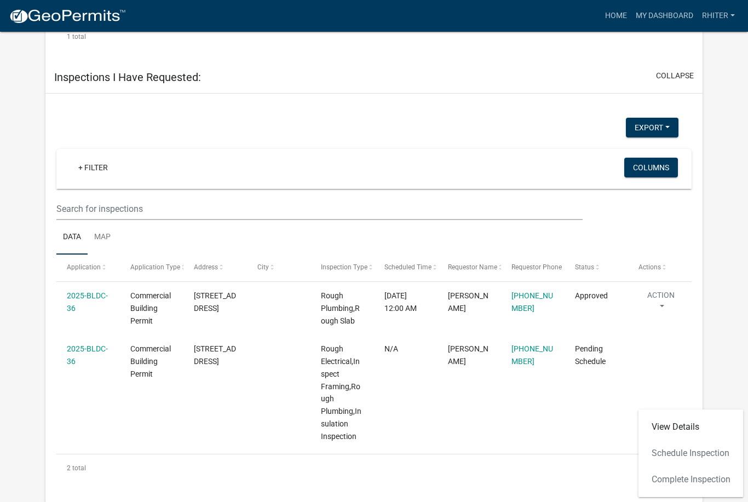
click at [668, 455] on div "View Details Schedule Inspection Complete Inspection" at bounding box center [691, 454] width 105 height 88
click at [681, 457] on div "View Details Schedule Inspection Complete Inspection" at bounding box center [691, 454] width 105 height 88
click at [680, 426] on link "View Details" at bounding box center [691, 427] width 105 height 26
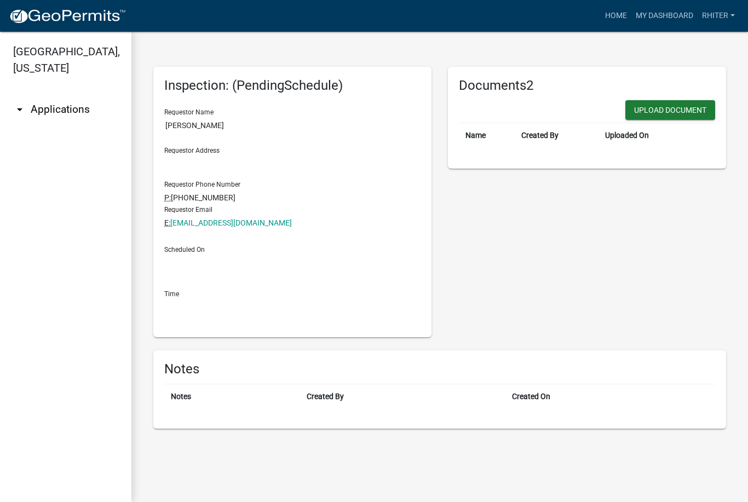
click at [212, 250] on div "Scheduled On" at bounding box center [292, 256] width 256 height 36
